Goal: Task Accomplishment & Management: Complete application form

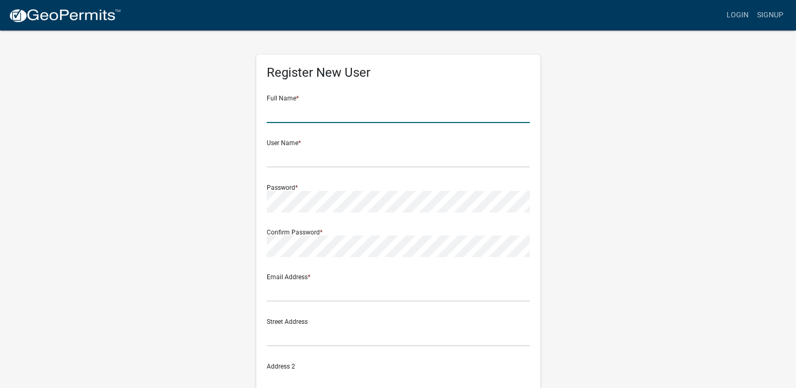
click at [319, 106] on input "text" at bounding box center [398, 113] width 263 height 22
type input "[PERSON_NAME]"
type input "[EMAIL_ADDRESS][DOMAIN_NAME]"
type input "M & M Signs"
type input "[STREET_ADDRESS][PERSON_NAME]"
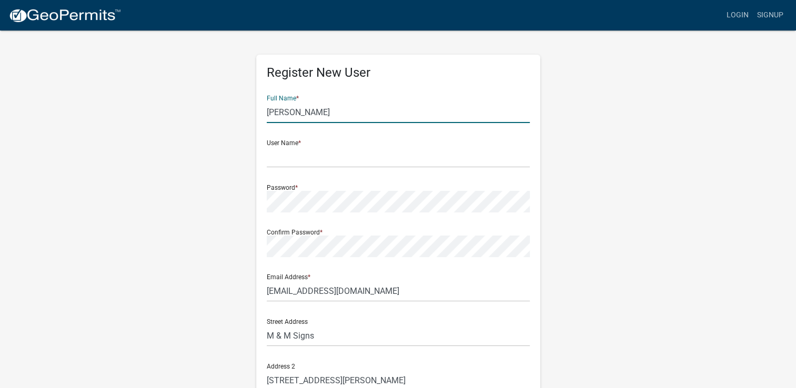
type input "Mankato"
type input "MN"
type input "56001"
type input "5076254265"
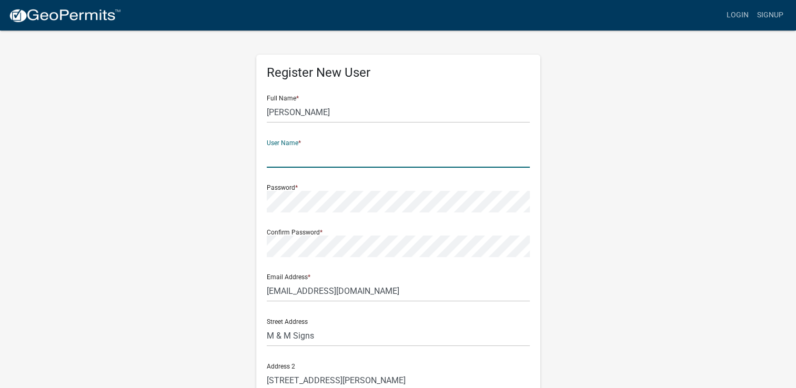
click at [327, 151] on input "text" at bounding box center [398, 157] width 263 height 22
type input "[EMAIL_ADDRESS][DOMAIN_NAME]"
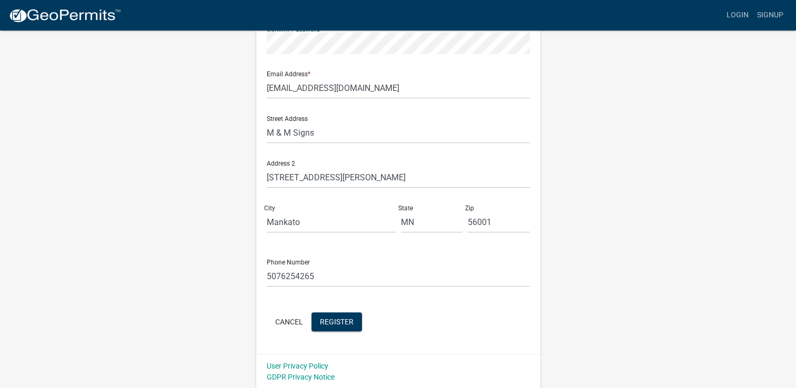
scroll to position [204, 0]
click at [345, 320] on span "Register" at bounding box center [337, 321] width 34 height 8
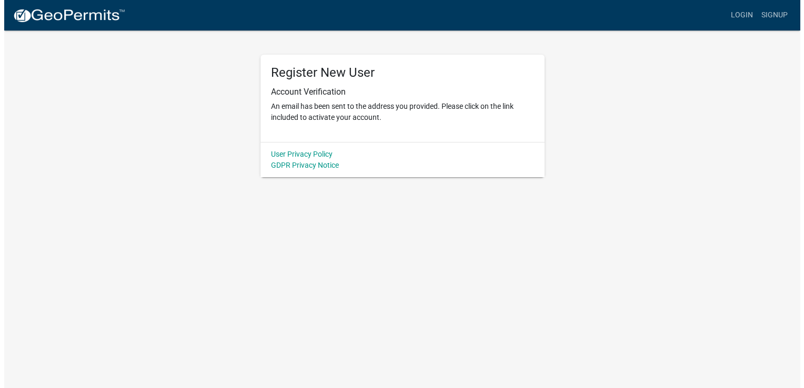
scroll to position [0, 0]
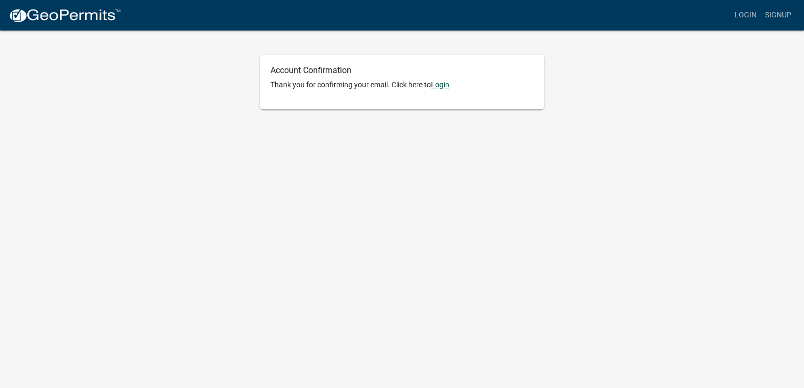
click at [442, 83] on link "Login" at bounding box center [440, 84] width 18 height 8
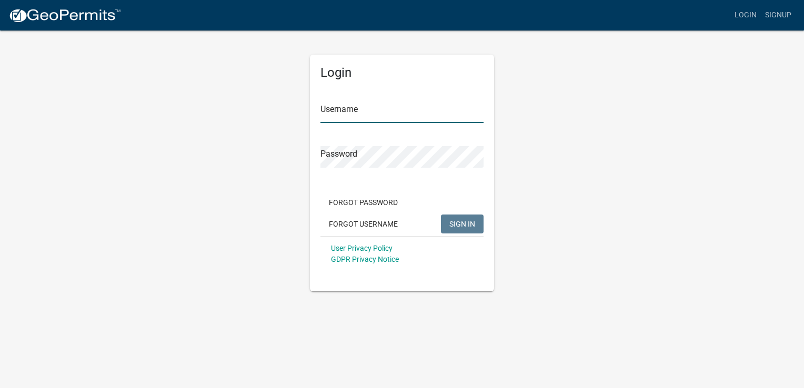
type input "[EMAIL_ADDRESS][DOMAIN_NAME]"
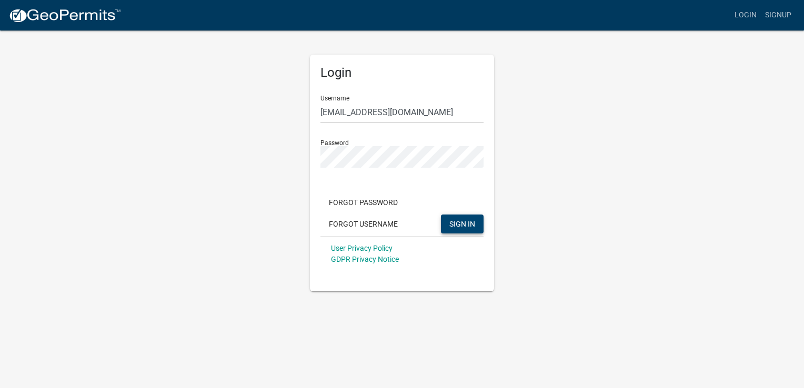
click at [460, 224] on span "SIGN IN" at bounding box center [462, 223] width 26 height 8
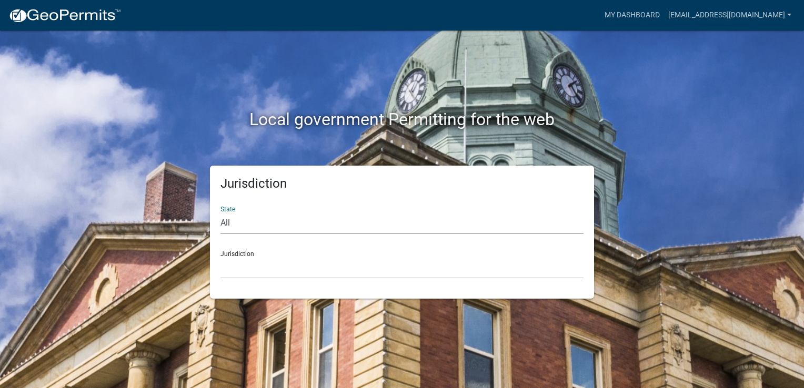
click at [275, 223] on select "All [US_STATE] [US_STATE] [US_STATE] [US_STATE] [US_STATE] [US_STATE] [US_STATE…" at bounding box center [401, 224] width 363 height 22
select select "[US_STATE]"
click at [220, 213] on select "All [US_STATE] [US_STATE] [US_STATE] [US_STATE] [US_STATE] [US_STATE] [US_STATE…" at bounding box center [401, 224] width 363 height 22
click at [247, 253] on div "Jurisdiction [GEOGRAPHIC_DATA], [US_STATE] [GEOGRAPHIC_DATA], [US_STATE] [GEOGR…" at bounding box center [401, 260] width 363 height 36
click at [246, 266] on select "[GEOGRAPHIC_DATA], [US_STATE] [GEOGRAPHIC_DATA], [US_STATE] [GEOGRAPHIC_DATA], …" at bounding box center [401, 268] width 363 height 22
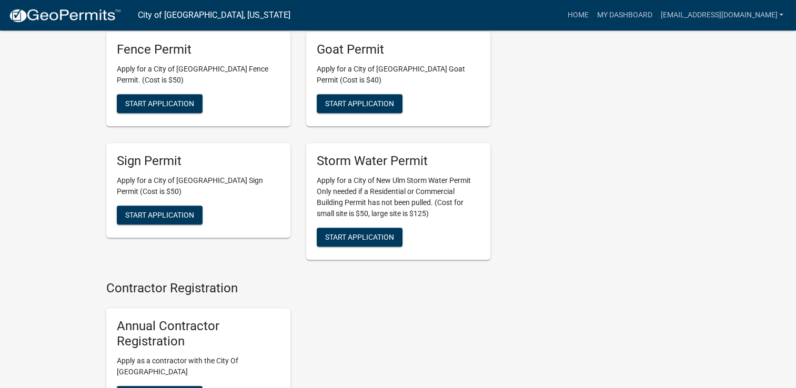
scroll to position [1105, 0]
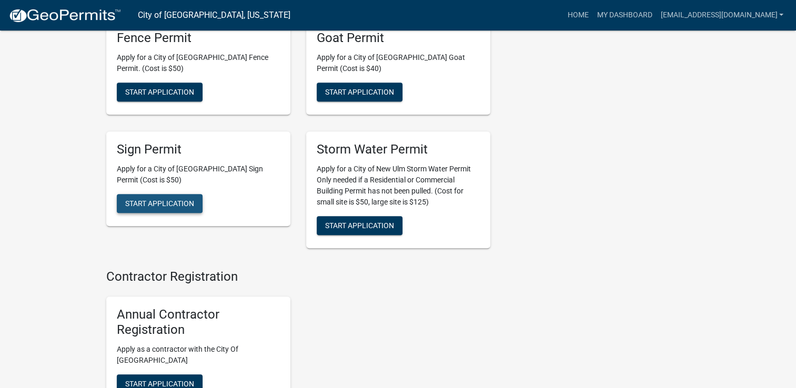
click at [170, 199] on span "Start Application" at bounding box center [159, 203] width 69 height 8
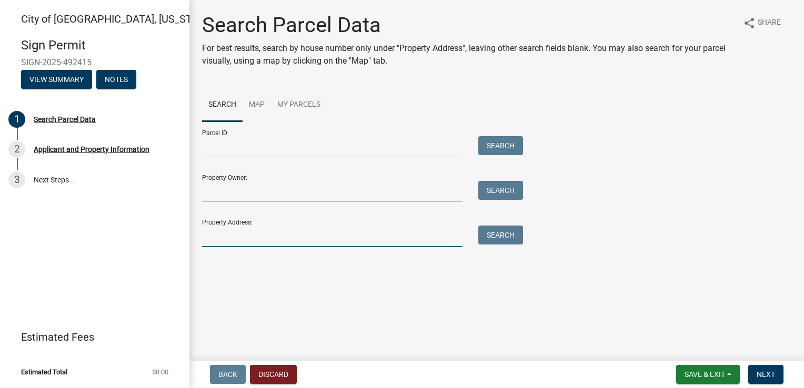
click at [261, 236] on input "Property Address:" at bounding box center [332, 237] width 260 height 22
type input "[STREET_ADDRESS]"
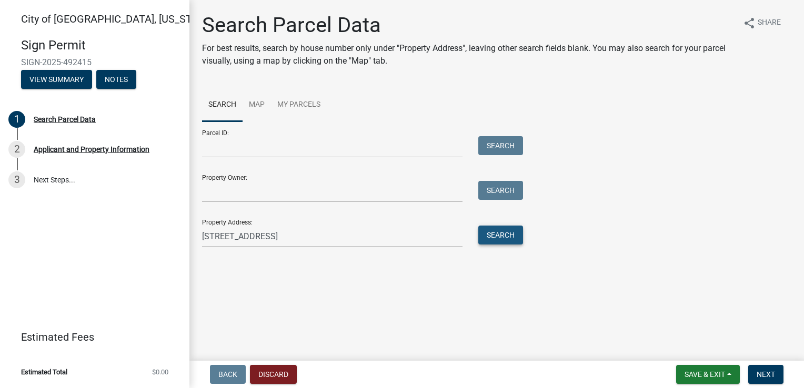
click at [515, 237] on button "Search" at bounding box center [500, 235] width 45 height 19
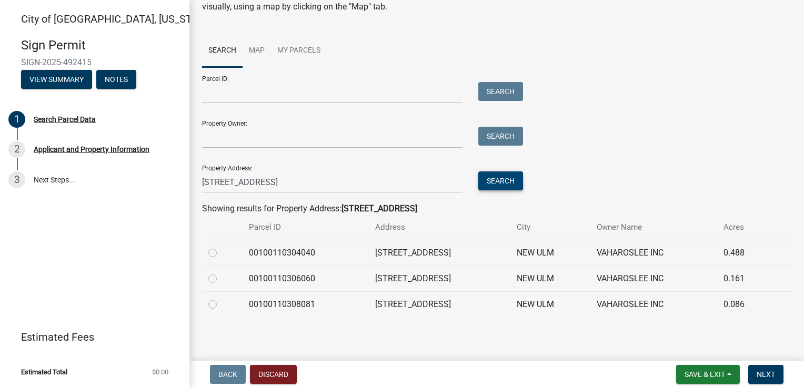
scroll to position [55, 0]
click at [768, 373] on span "Next" at bounding box center [765, 374] width 18 height 8
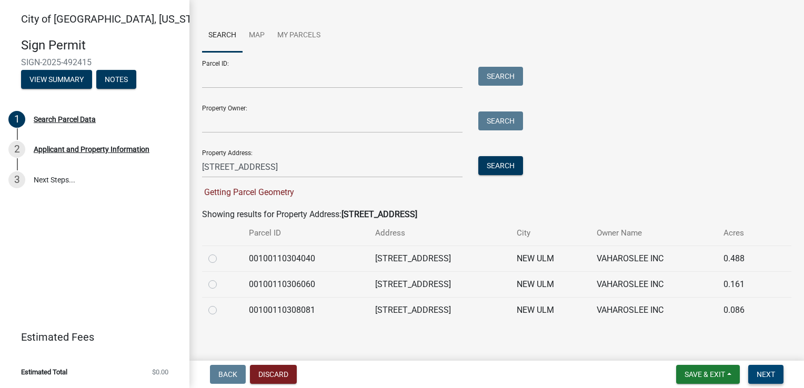
scroll to position [76, 0]
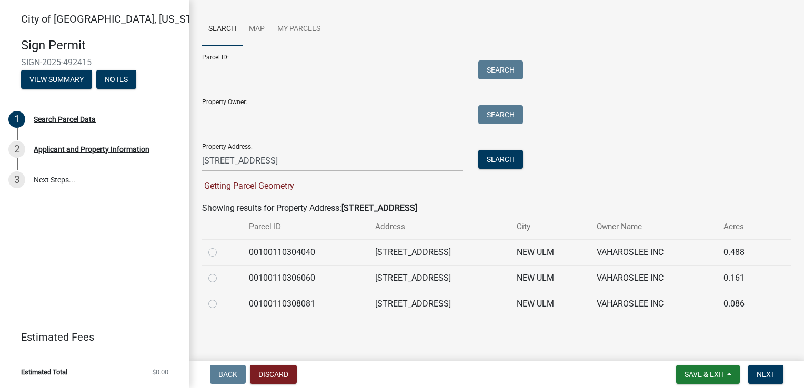
click at [221, 246] on label at bounding box center [221, 246] width 0 height 0
click at [221, 251] on input "radio" at bounding box center [224, 249] width 7 height 7
radio input "true"
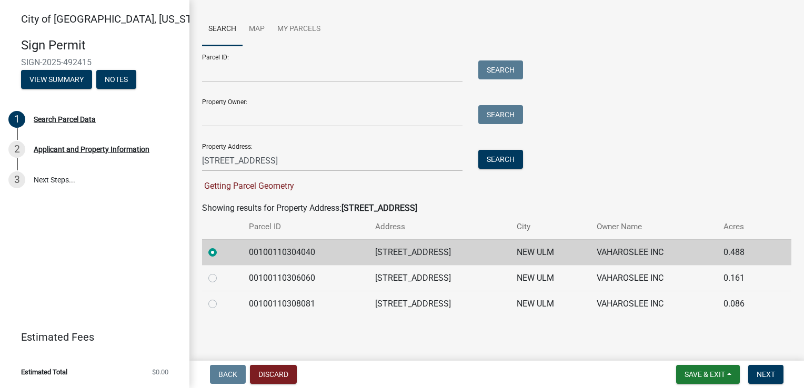
scroll to position [55, 0]
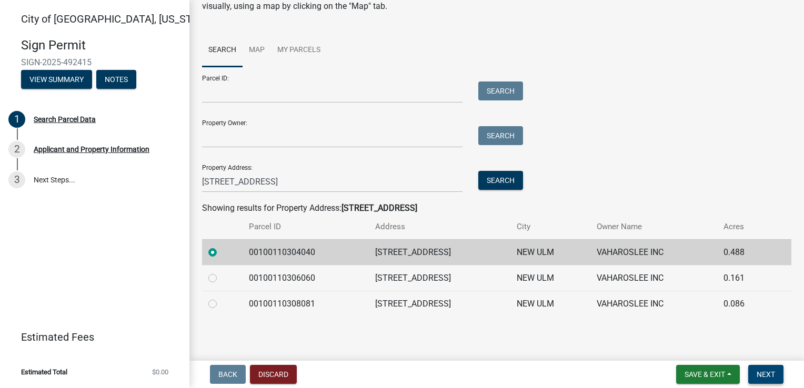
click at [777, 375] on button "Next" at bounding box center [765, 374] width 35 height 19
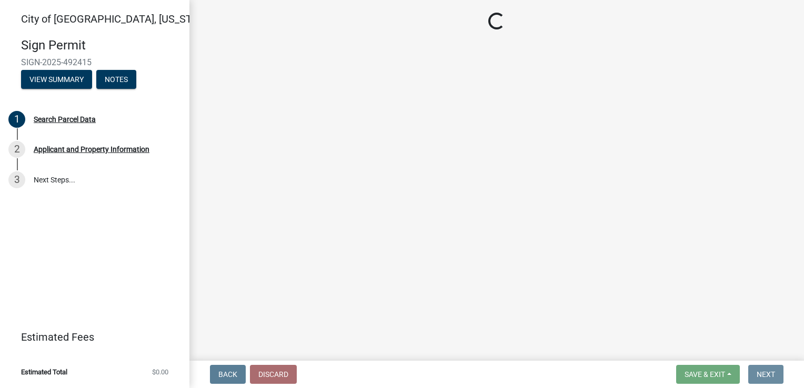
scroll to position [0, 0]
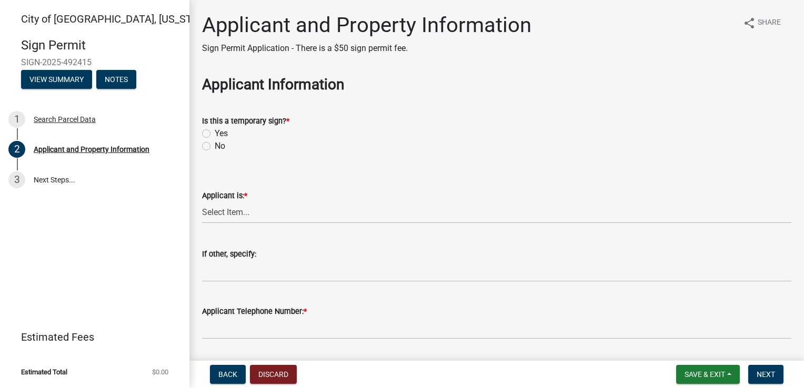
click at [215, 146] on label "No" at bounding box center [220, 146] width 11 height 13
click at [215, 146] on input "No" at bounding box center [218, 143] width 7 height 7
radio input "true"
click at [251, 214] on select "Select Item... Owner Contractor/Installer Other" at bounding box center [496, 213] width 589 height 22
click at [202, 202] on select "Select Item... Owner Contractor/Installer Other" at bounding box center [496, 213] width 589 height 22
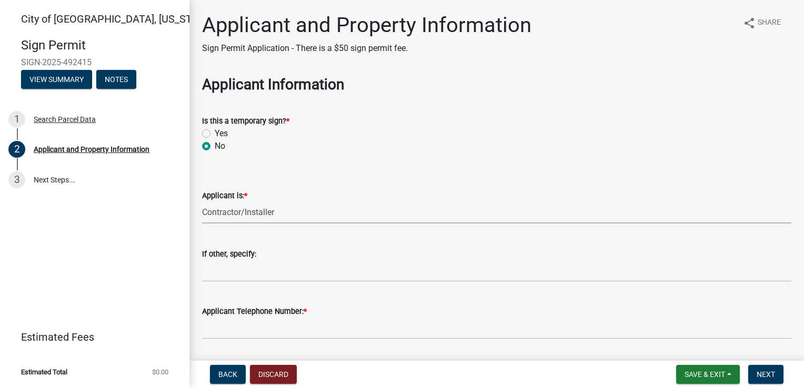
select select "1b0a4f51-4675-4ce5-b6e6-78f203fad463"
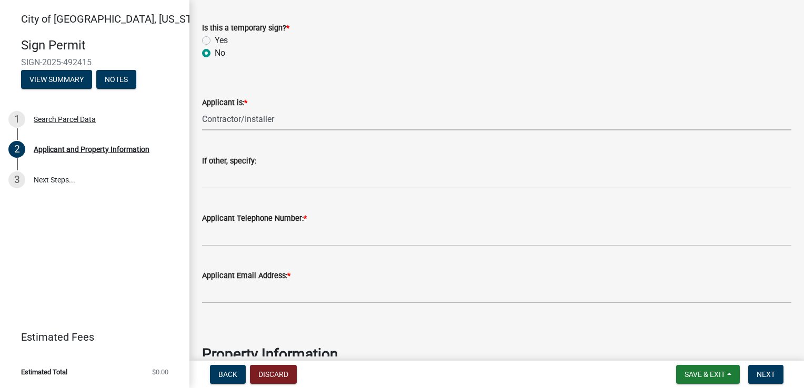
scroll to position [105, 0]
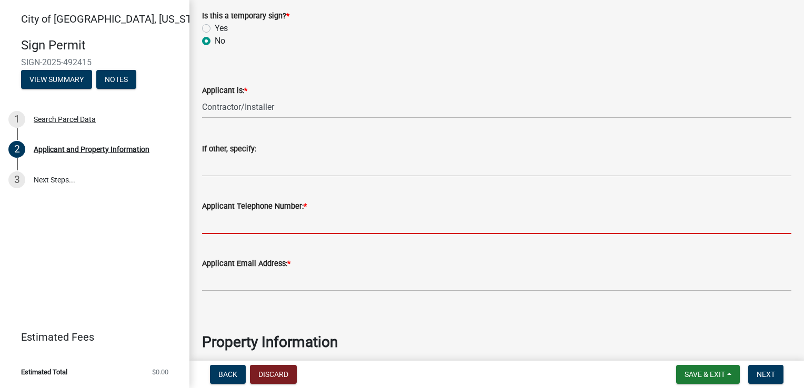
click at [259, 220] on input "Applicant Telephone Number: *" at bounding box center [496, 224] width 589 height 22
type input "5076254265"
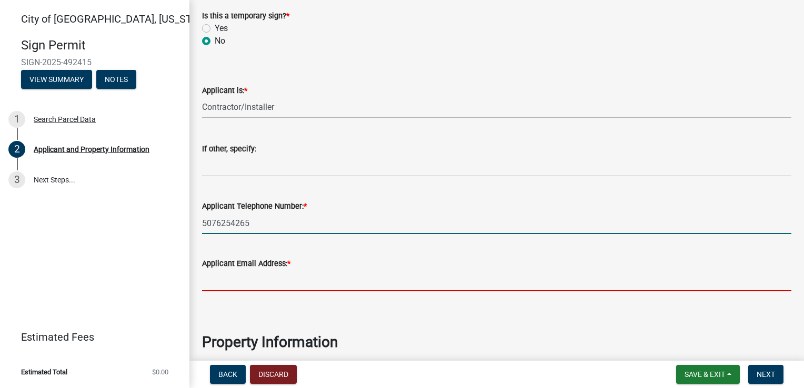
type input "[EMAIL_ADDRESS][DOMAIN_NAME]"
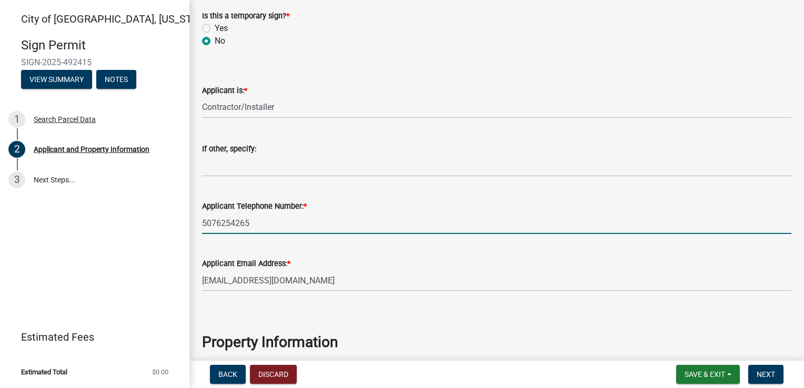
type input "[EMAIL_ADDRESS][DOMAIN_NAME]"
type input "[PERSON_NAME]"
type input "[STREET_ADDRESS][PERSON_NAME]"
type input "Mankato"
type input "MN"
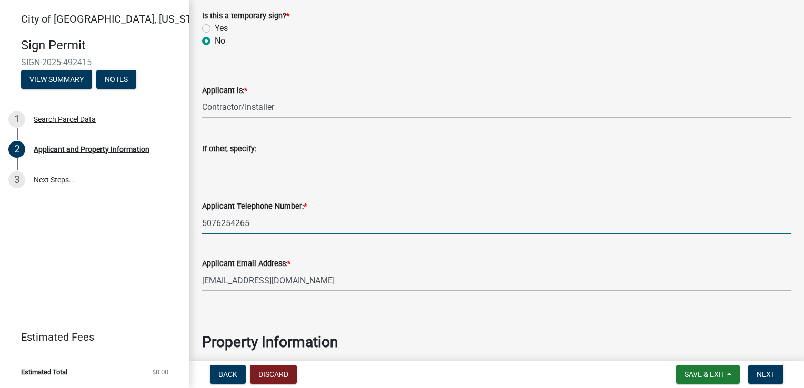
type input "56001"
type input "5076254265"
type input "[EMAIL_ADDRESS][DOMAIN_NAME]"
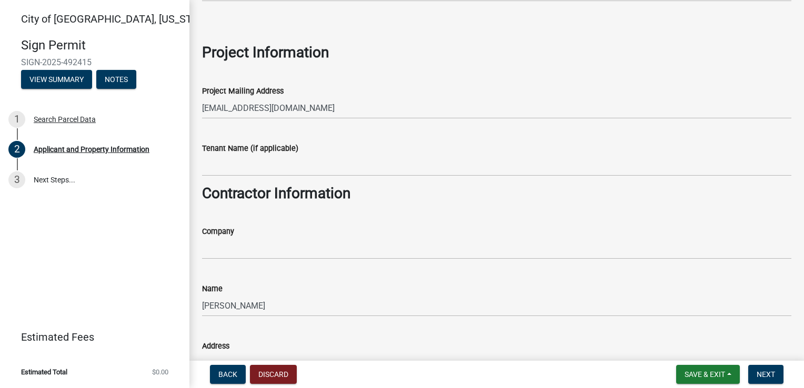
scroll to position [684, 0]
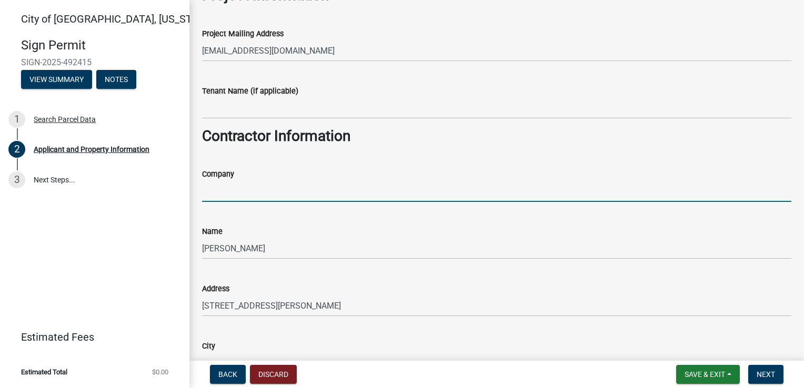
click at [251, 190] on input "Company" at bounding box center [496, 191] width 589 height 22
type input "M & M Signs"
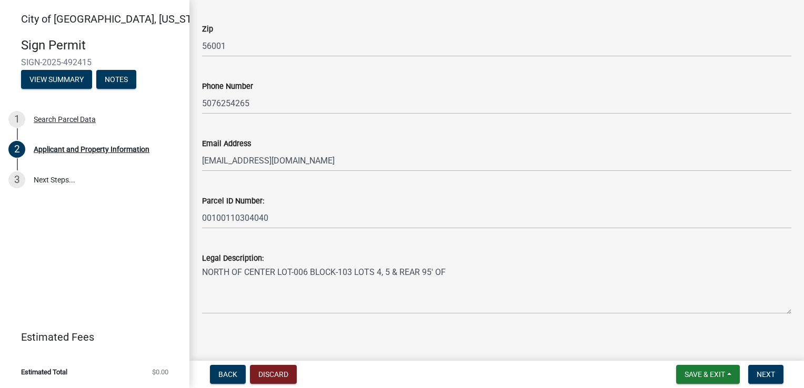
scroll to position [1123, 0]
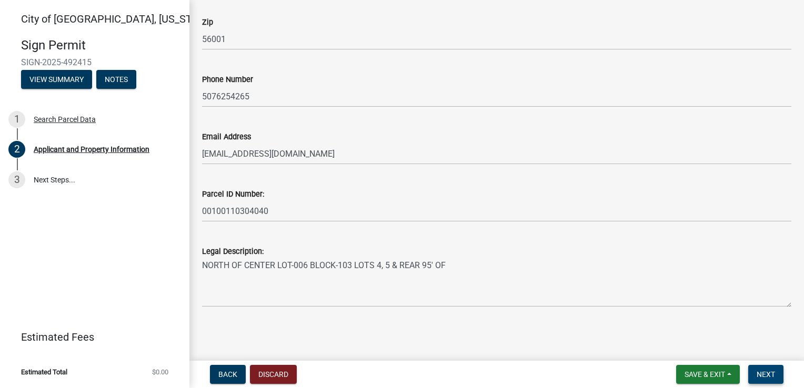
click at [770, 376] on span "Next" at bounding box center [765, 374] width 18 height 8
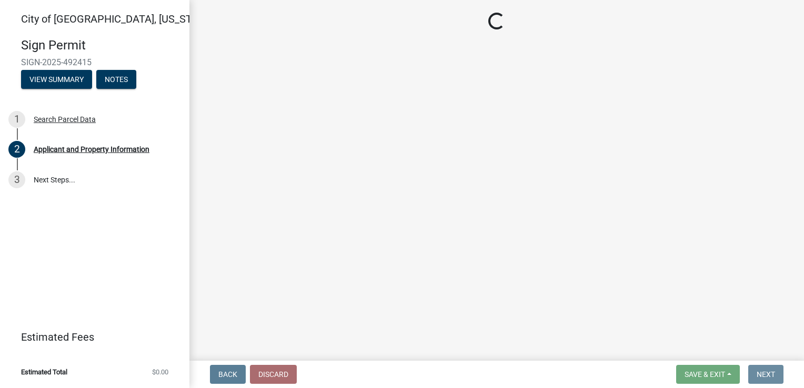
scroll to position [0, 0]
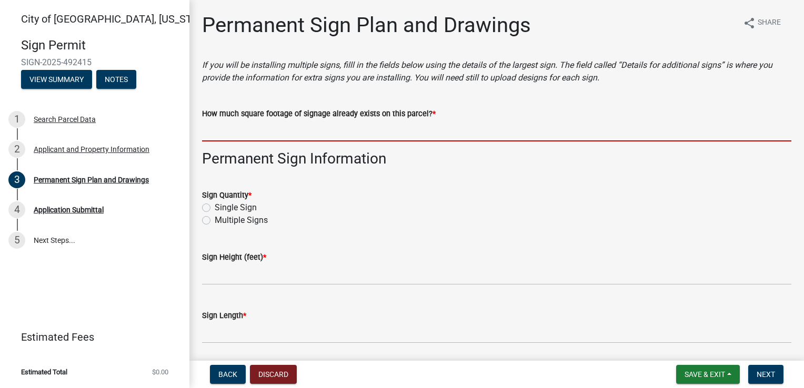
click at [231, 131] on input "How much square footage of signage already exists on this parcel? *" at bounding box center [496, 131] width 589 height 22
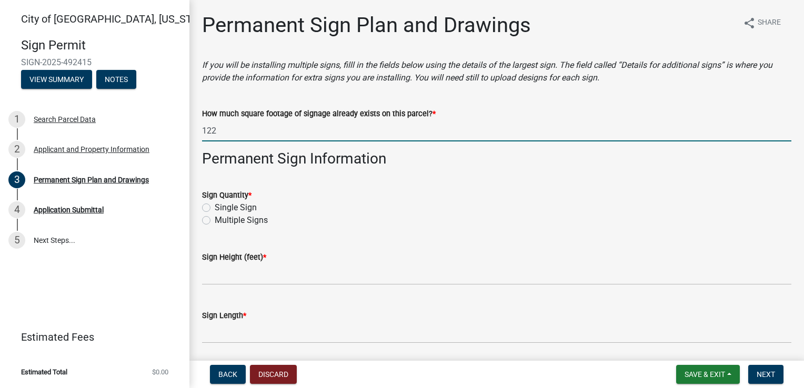
type input "122"
click at [215, 221] on label "Multiple Signs" at bounding box center [241, 220] width 53 height 13
click at [215, 221] on input "Multiple Signs" at bounding box center [218, 217] width 7 height 7
radio input "true"
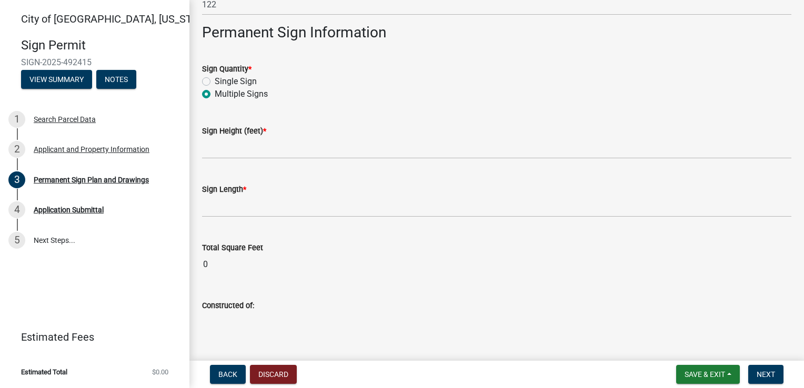
scroll to position [158, 0]
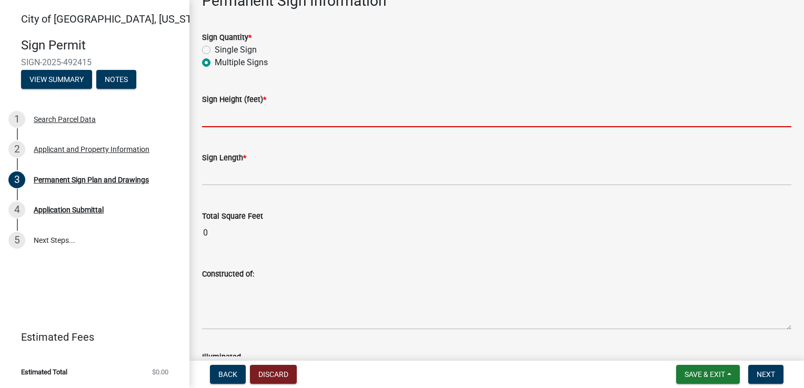
click at [246, 120] on input "text" at bounding box center [496, 117] width 589 height 22
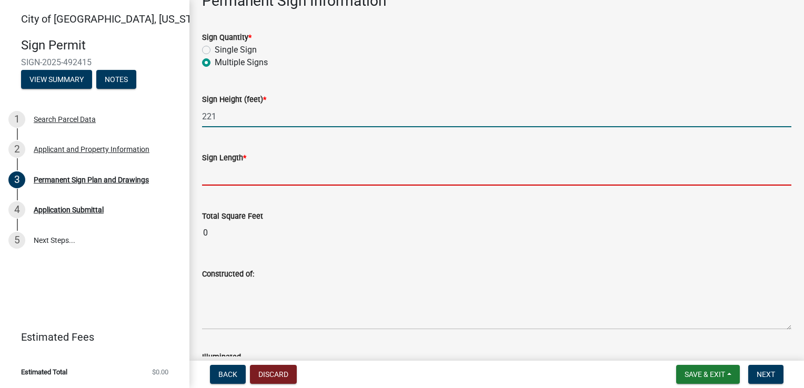
click at [207, 173] on input "text" at bounding box center [496, 175] width 589 height 22
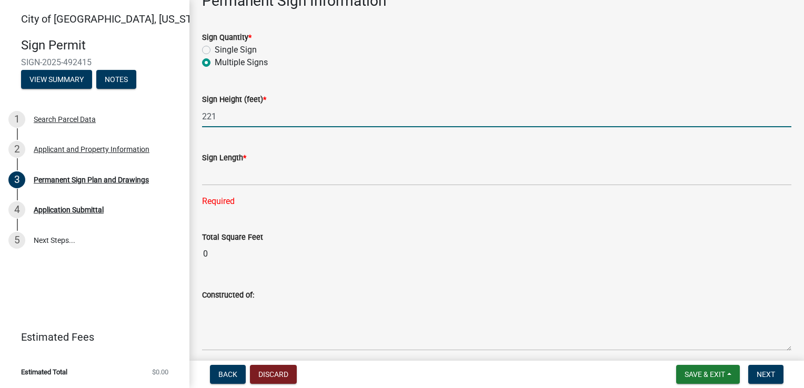
drag, startPoint x: 215, startPoint y: 116, endPoint x: 270, endPoint y: 93, distance: 59.4
click at [216, 115] on input "221" at bounding box center [496, 117] width 589 height 22
type input "2"
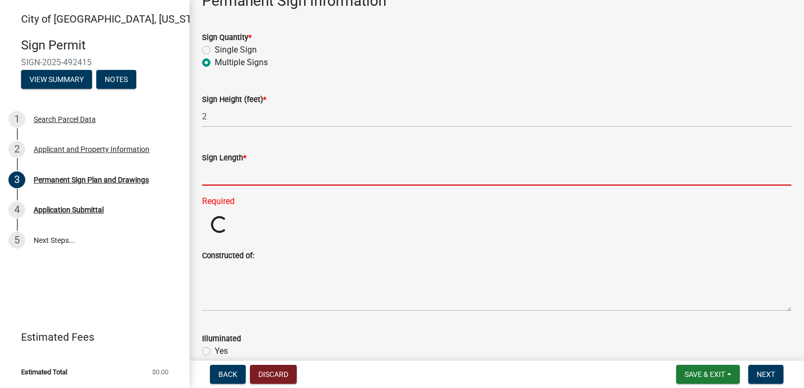
click at [211, 172] on input "text" at bounding box center [496, 175] width 589 height 22
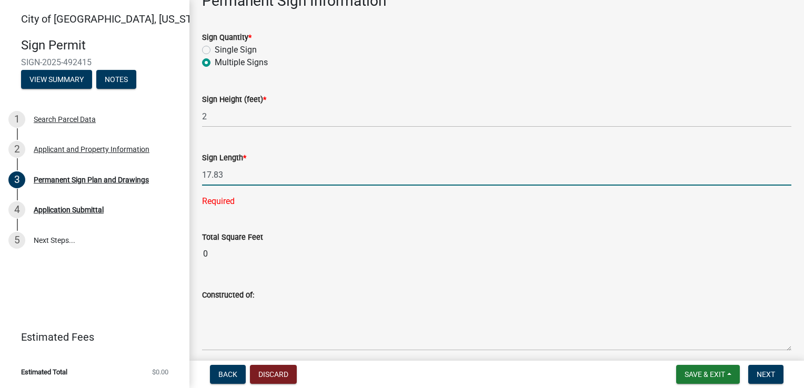
type input "17.83"
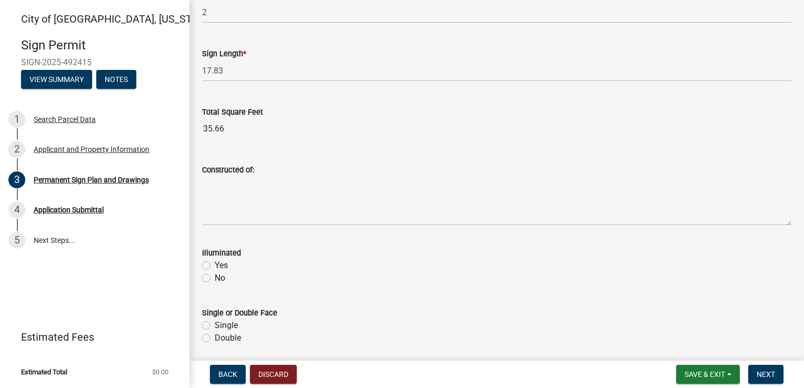
scroll to position [316, 0]
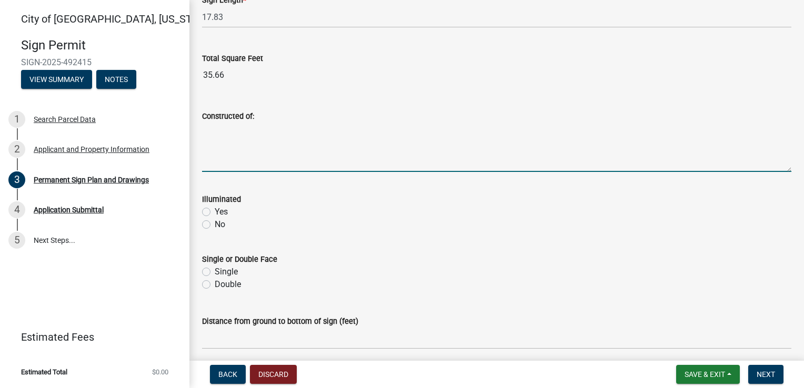
click at [232, 161] on textarea "Constructed of:" at bounding box center [496, 147] width 589 height 49
type textarea "aluminum, plastic"
click at [215, 212] on label "Yes" at bounding box center [221, 212] width 13 height 13
click at [215, 212] on input "Yes" at bounding box center [218, 209] width 7 height 7
radio input "true"
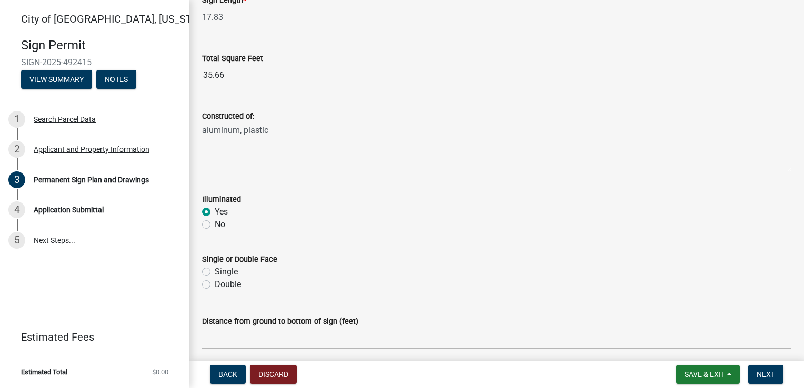
click at [215, 273] on label "Single" at bounding box center [226, 272] width 23 height 13
click at [215, 272] on input "Single" at bounding box center [218, 269] width 7 height 7
radio input "true"
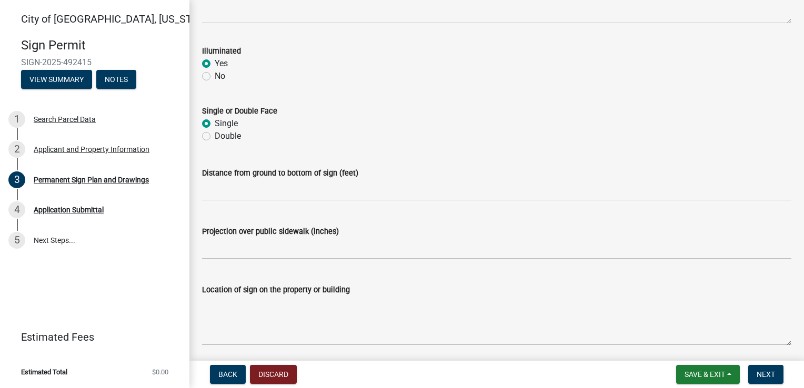
scroll to position [473, 0]
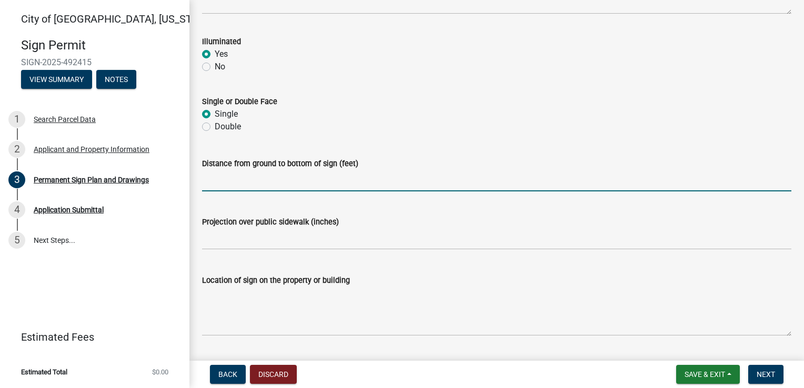
click at [226, 183] on input "text" at bounding box center [496, 181] width 589 height 22
type input "12"
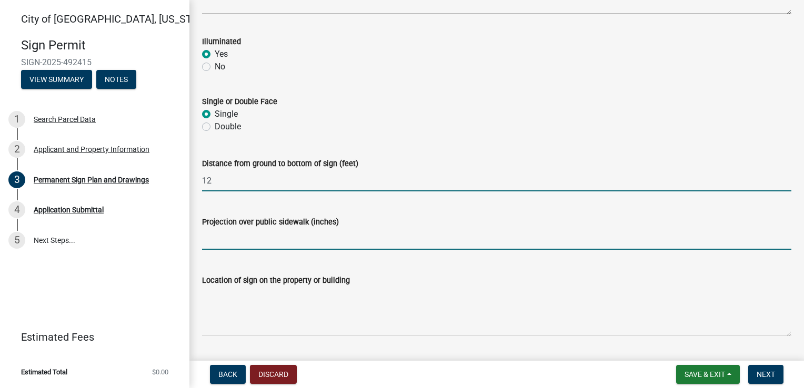
click at [214, 239] on input "text" at bounding box center [496, 239] width 589 height 22
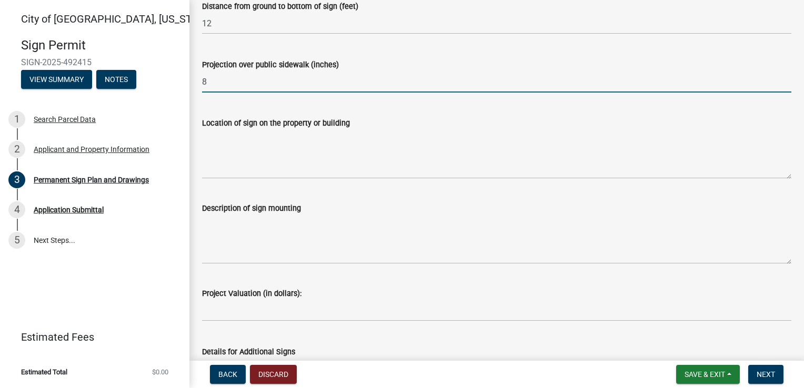
scroll to position [631, 0]
type input "8"
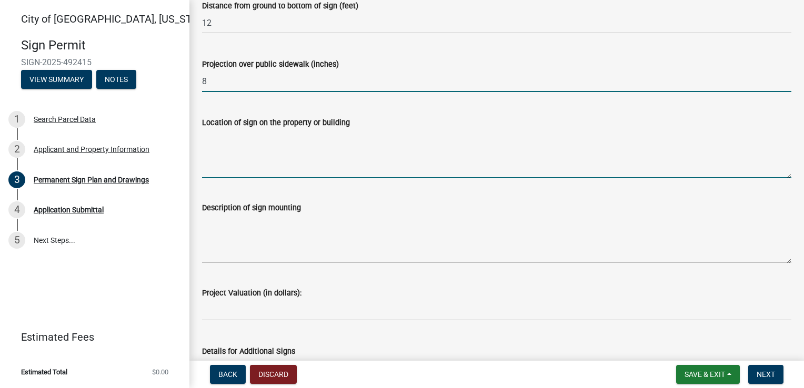
click at [217, 166] on textarea "Location of sign on the property or building" at bounding box center [496, 153] width 589 height 49
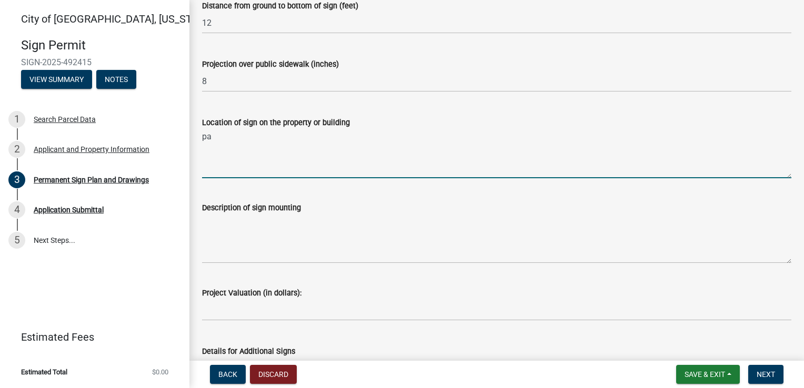
type textarea "p"
type textarea "front elevation along broadway"
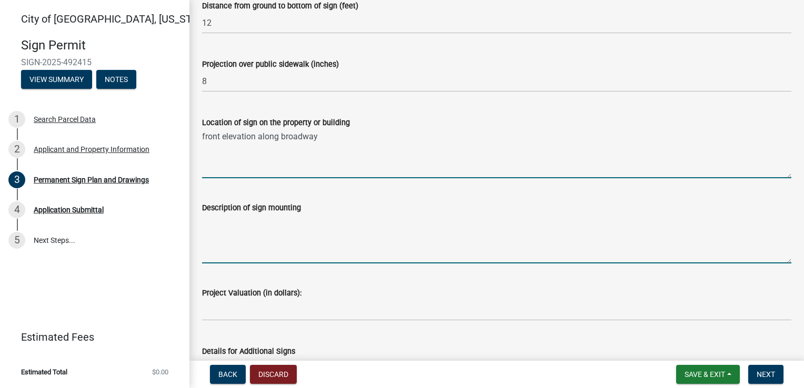
click at [213, 252] on textarea "Description of sign mounting" at bounding box center [496, 238] width 589 height 49
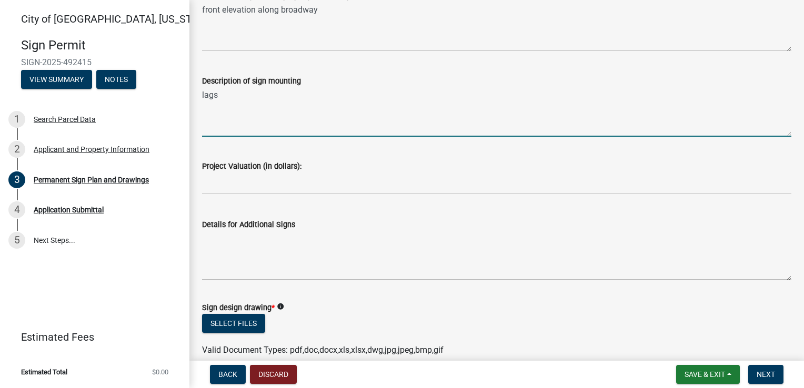
scroll to position [789, 0]
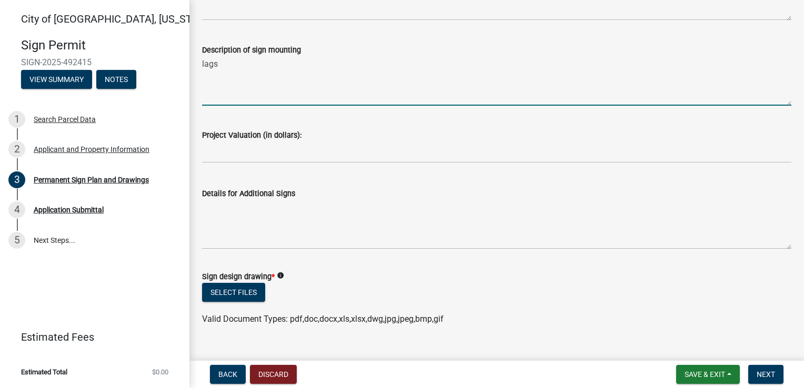
type textarea "lags"
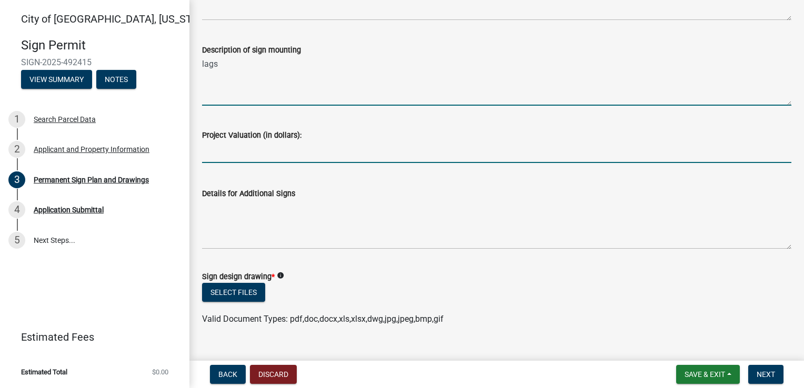
click at [211, 151] on input "text" at bounding box center [496, 152] width 589 height 22
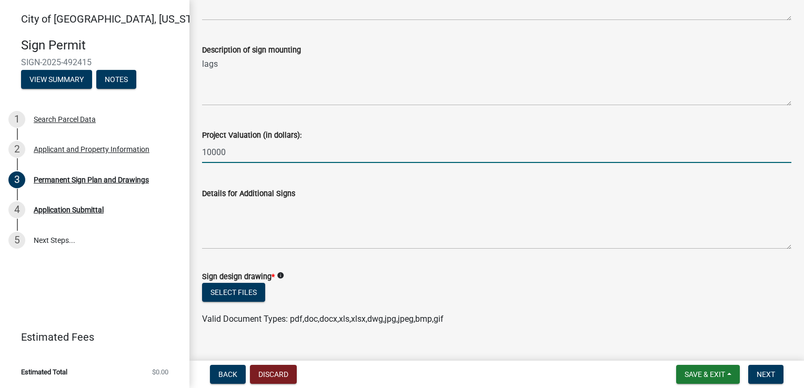
type input "10000"
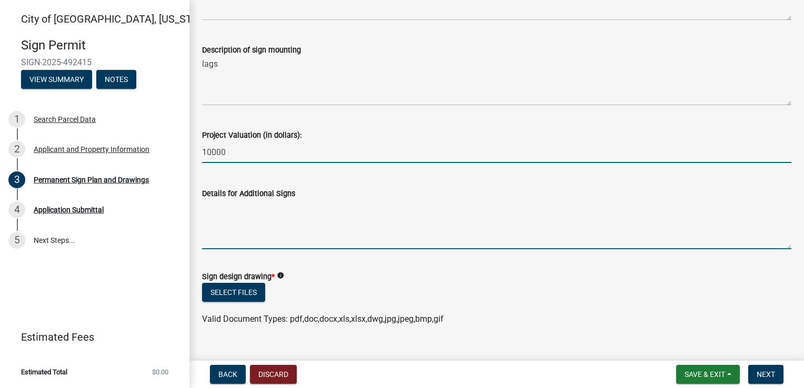
click at [213, 217] on textarea "Details for Additional Signs" at bounding box center [496, 224] width 589 height 49
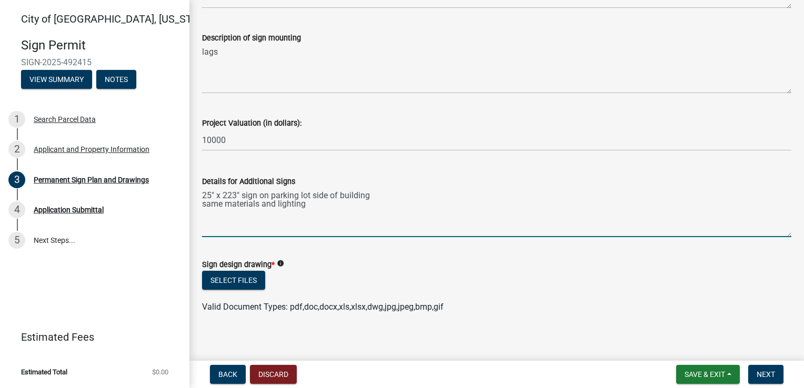
scroll to position [808, 0]
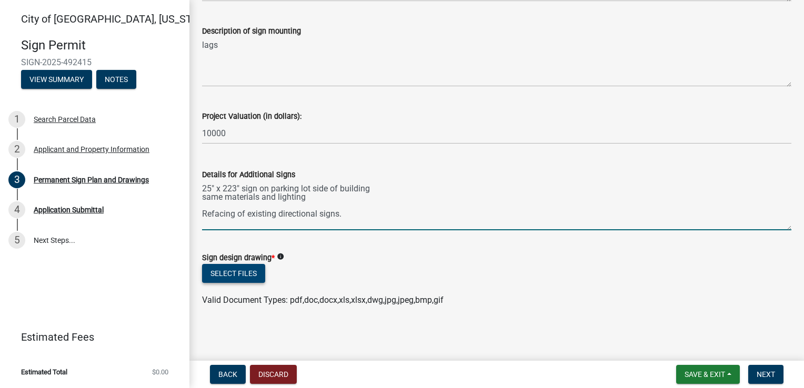
type textarea "25" x 223" sign on parking lot side of building same materials and lighting Ref…"
click at [241, 272] on button "Select files" at bounding box center [233, 273] width 63 height 19
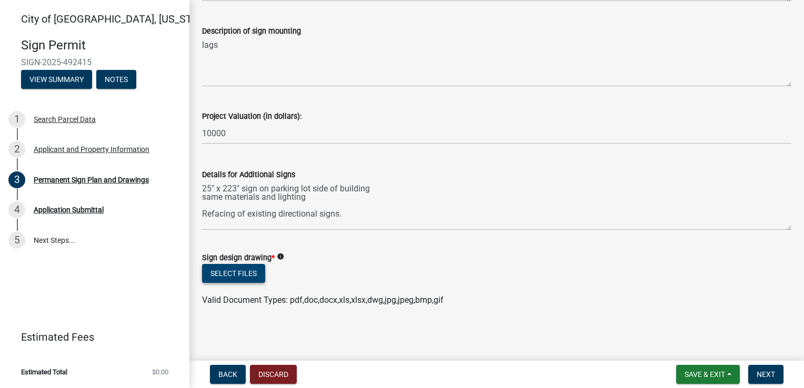
click at [255, 268] on button "Select files" at bounding box center [233, 273] width 63 height 19
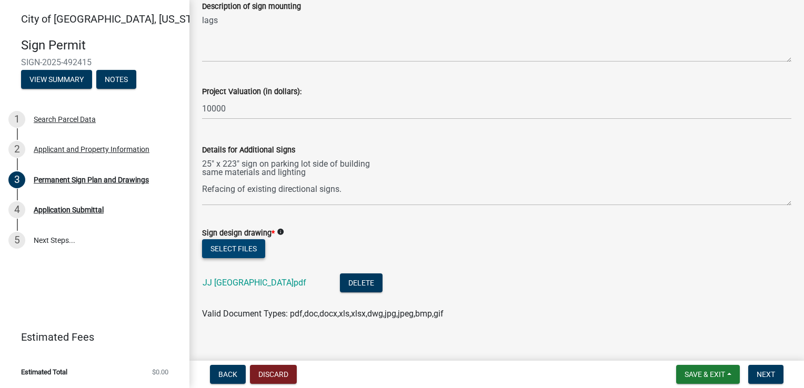
scroll to position [846, 0]
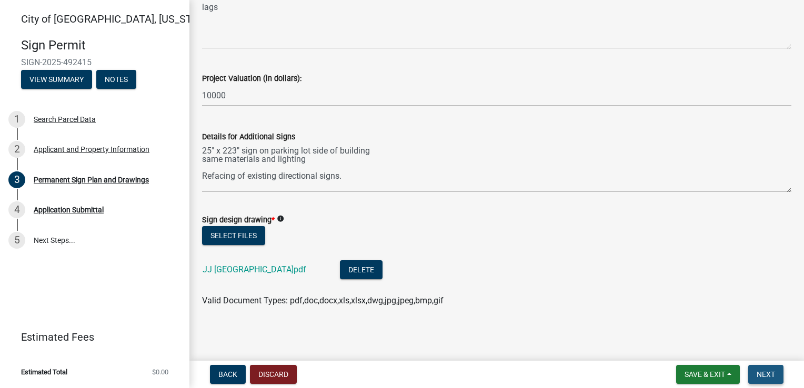
click at [766, 378] on span "Next" at bounding box center [765, 374] width 18 height 8
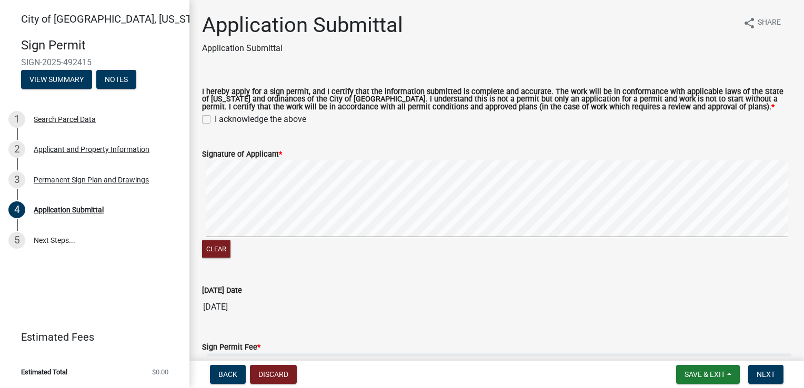
click at [215, 118] on label "I acknowledge the above" at bounding box center [261, 119] width 92 height 13
click at [215, 118] on input "I acknowledge the above" at bounding box center [218, 116] width 7 height 7
checkbox input "true"
click at [767, 370] on span "Next" at bounding box center [765, 374] width 18 height 8
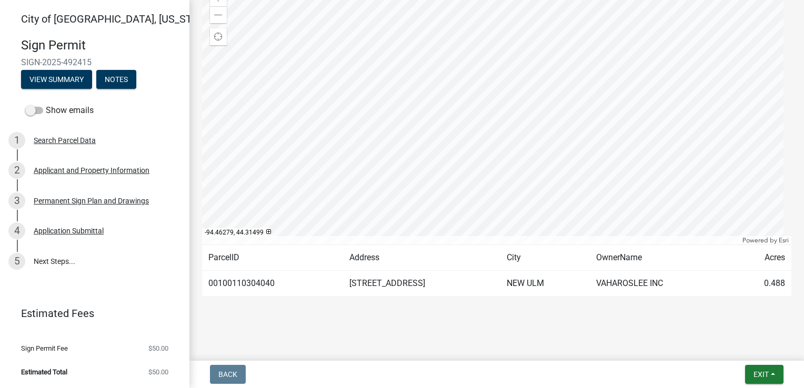
scroll to position [179, 0]
drag, startPoint x: 29, startPoint y: 110, endPoint x: 48, endPoint y: 111, distance: 18.4
click at [48, 111] on label "Show emails" at bounding box center [59, 110] width 68 height 13
click at [757, 372] on span "Exit" at bounding box center [760, 374] width 15 height 8
click at [742, 346] on button "Save & Exit" at bounding box center [742, 347] width 84 height 25
